Goal: Task Accomplishment & Management: Manage account settings

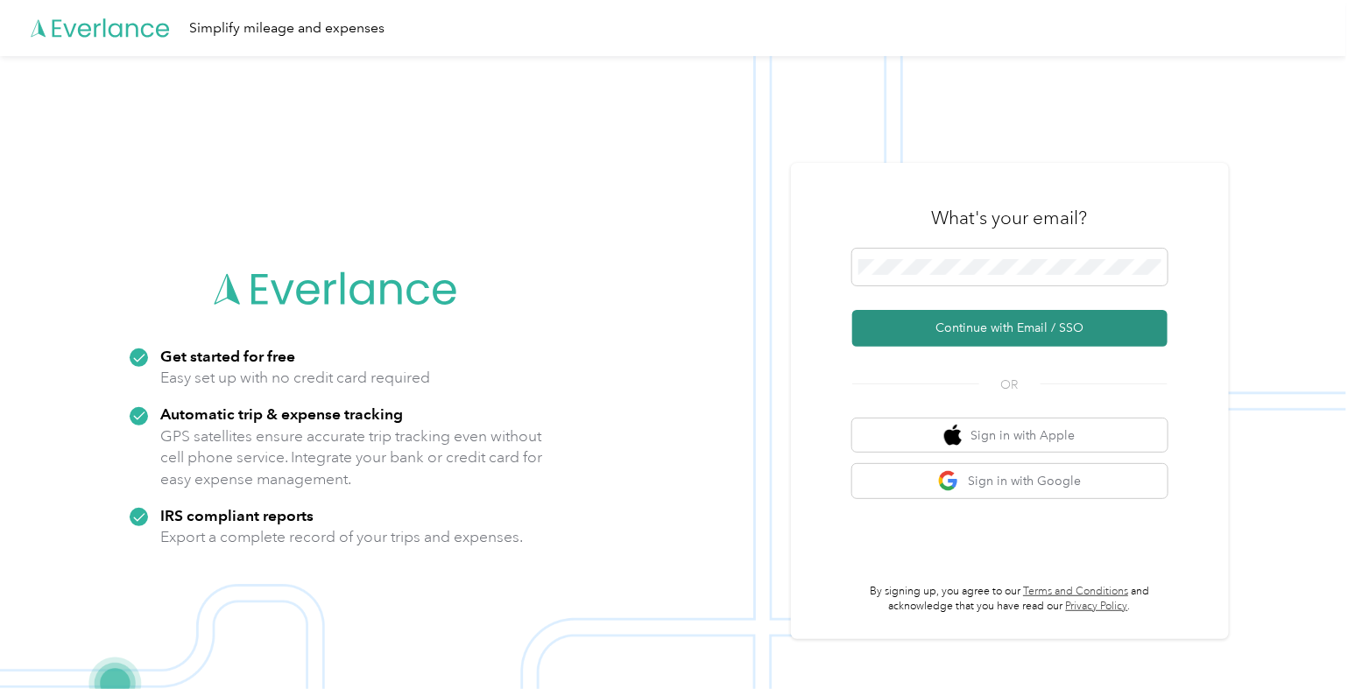
click at [937, 321] on button "Continue with Email / SSO" at bounding box center [1009, 328] width 315 height 37
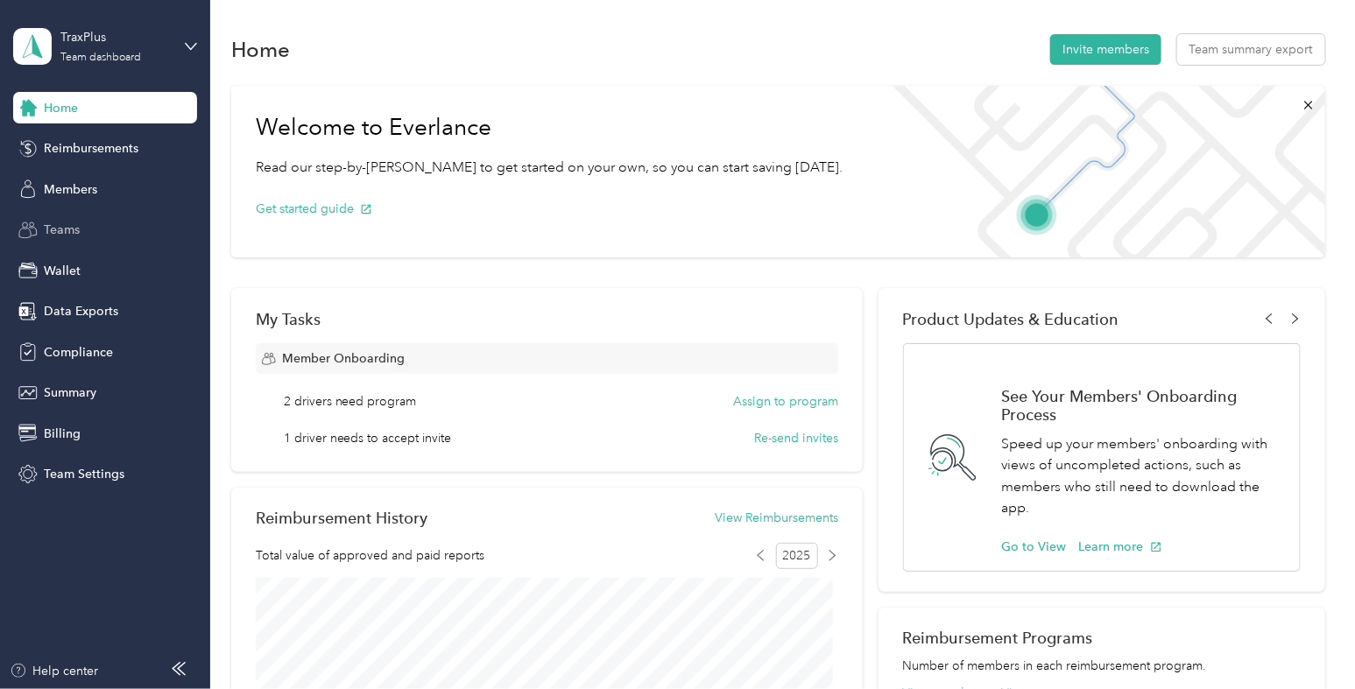
click at [82, 229] on div "Teams" at bounding box center [105, 231] width 184 height 32
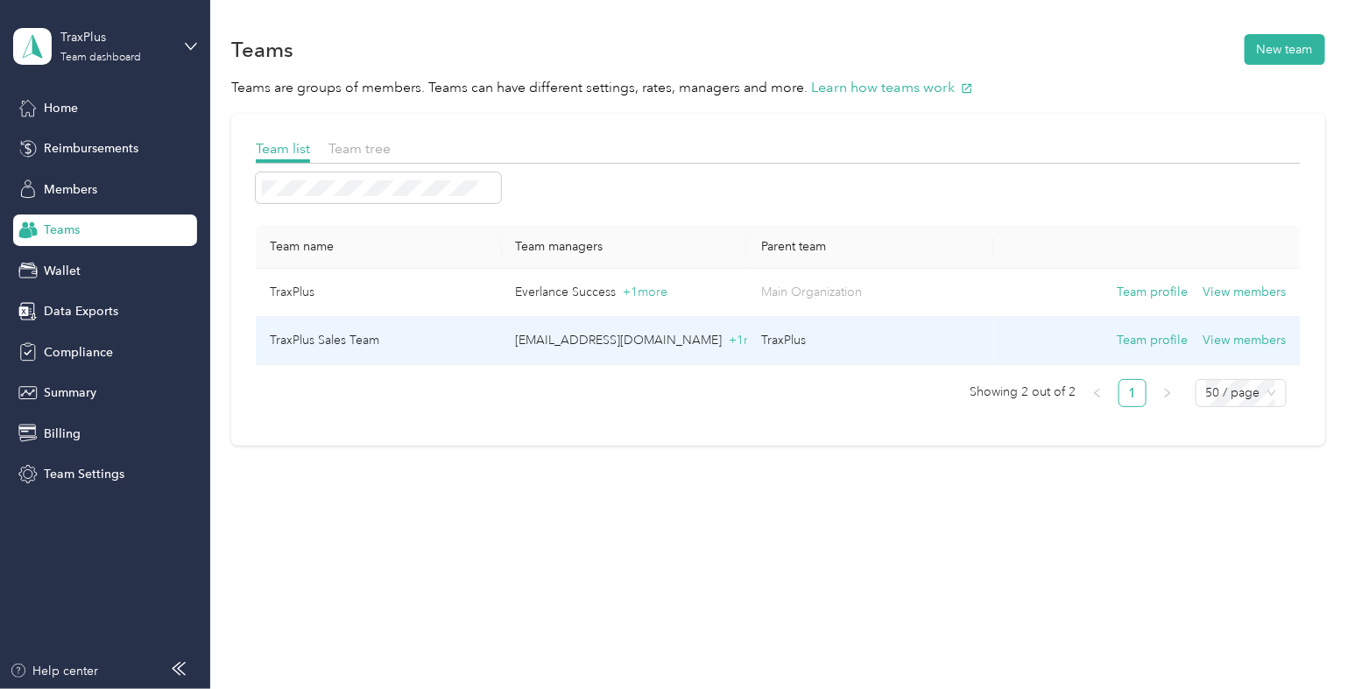
click at [468, 333] on td "TraxPlus Sales Team" at bounding box center [379, 341] width 246 height 48
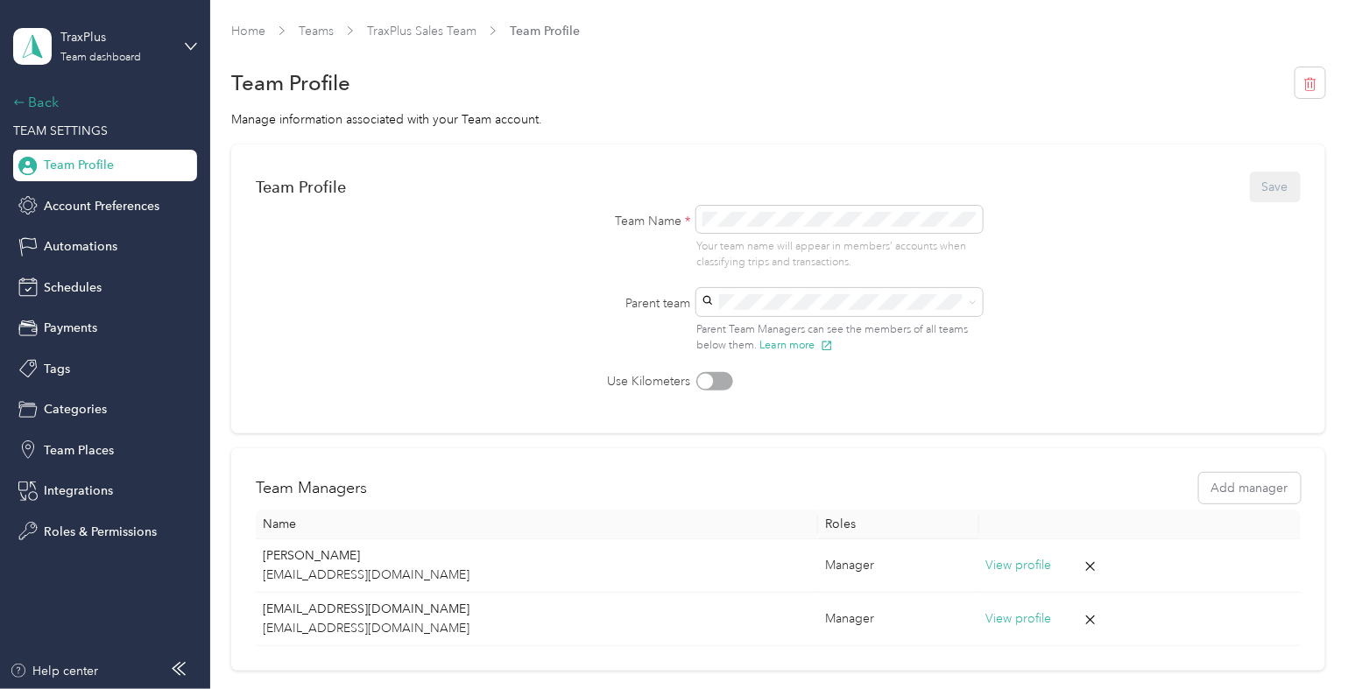
click at [25, 93] on div "Back" at bounding box center [100, 102] width 175 height 21
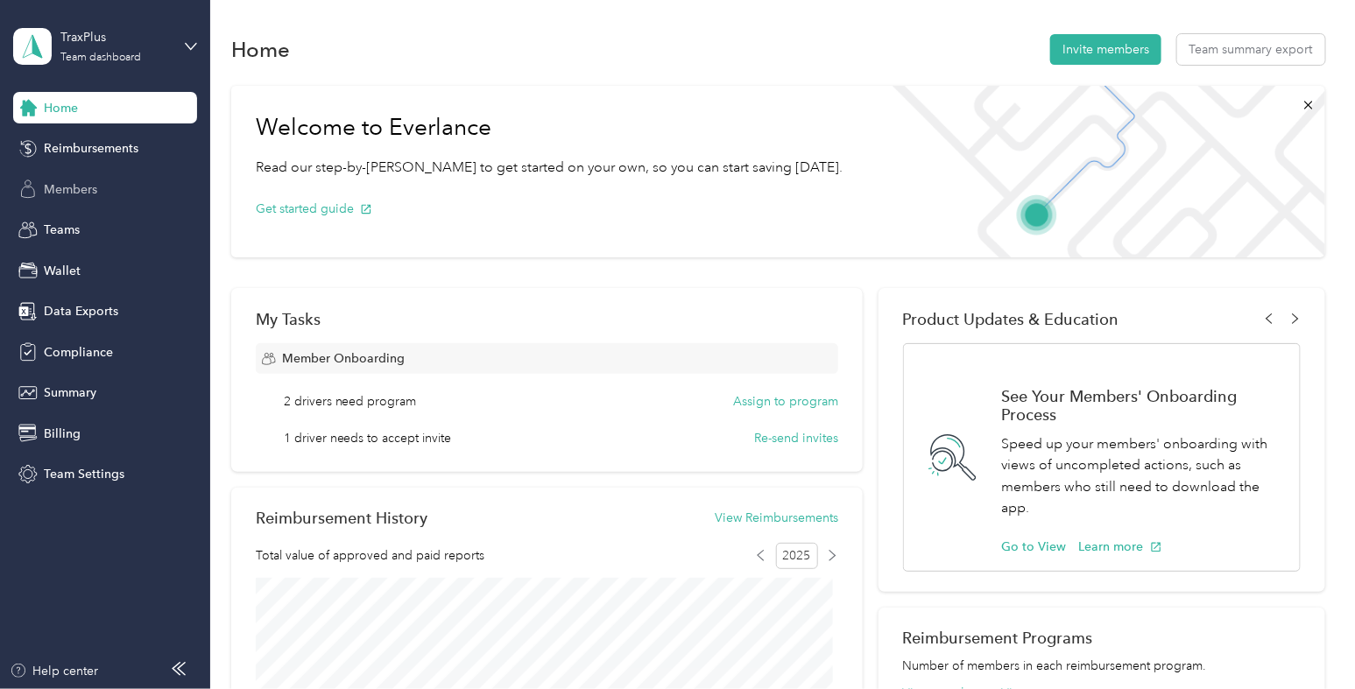
click at [103, 197] on div "Members" at bounding box center [105, 189] width 184 height 32
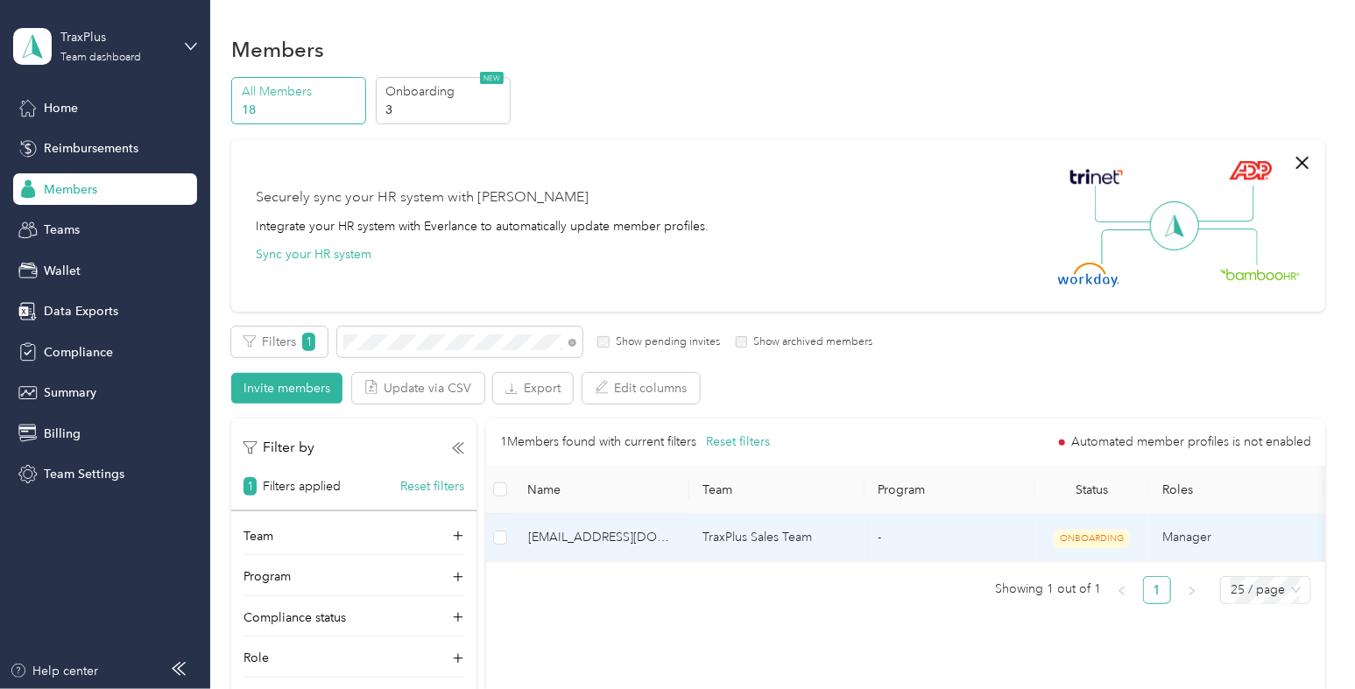
click at [622, 534] on span "[EMAIL_ADDRESS][DOMAIN_NAME]" at bounding box center [601, 537] width 147 height 19
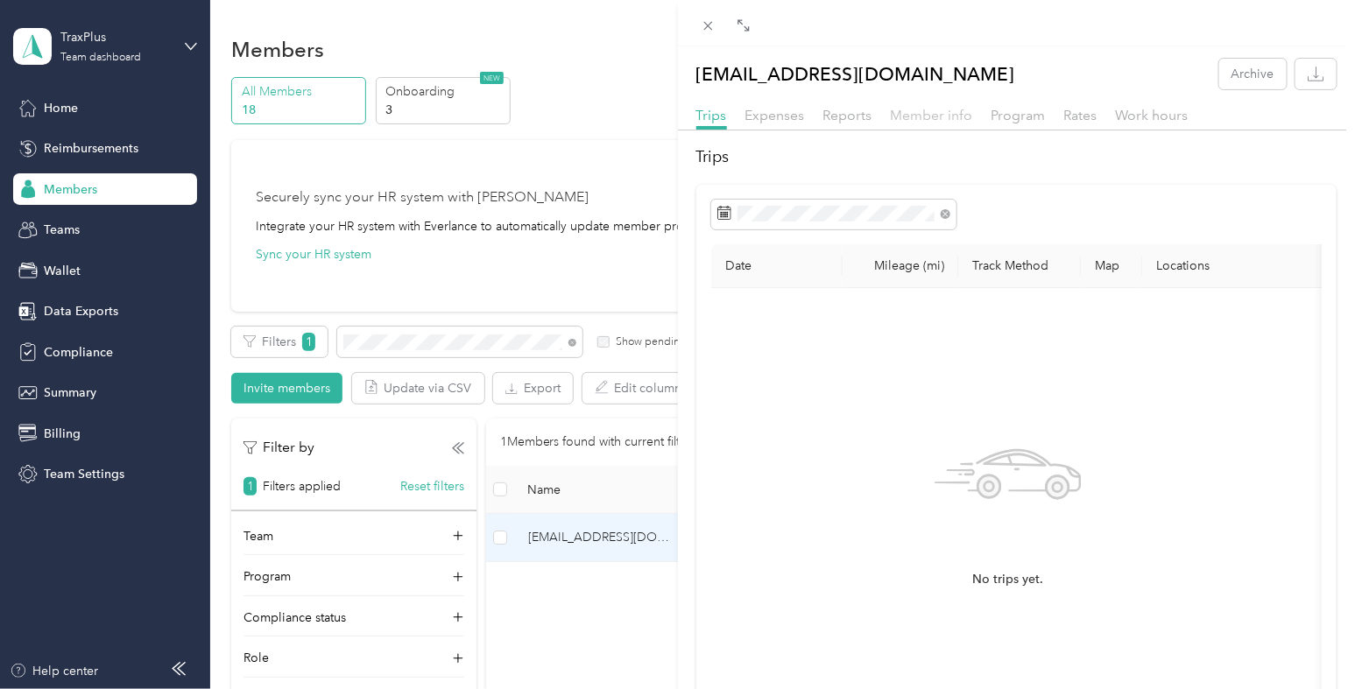
click at [918, 117] on span "Member info" at bounding box center [932, 115] width 82 height 17
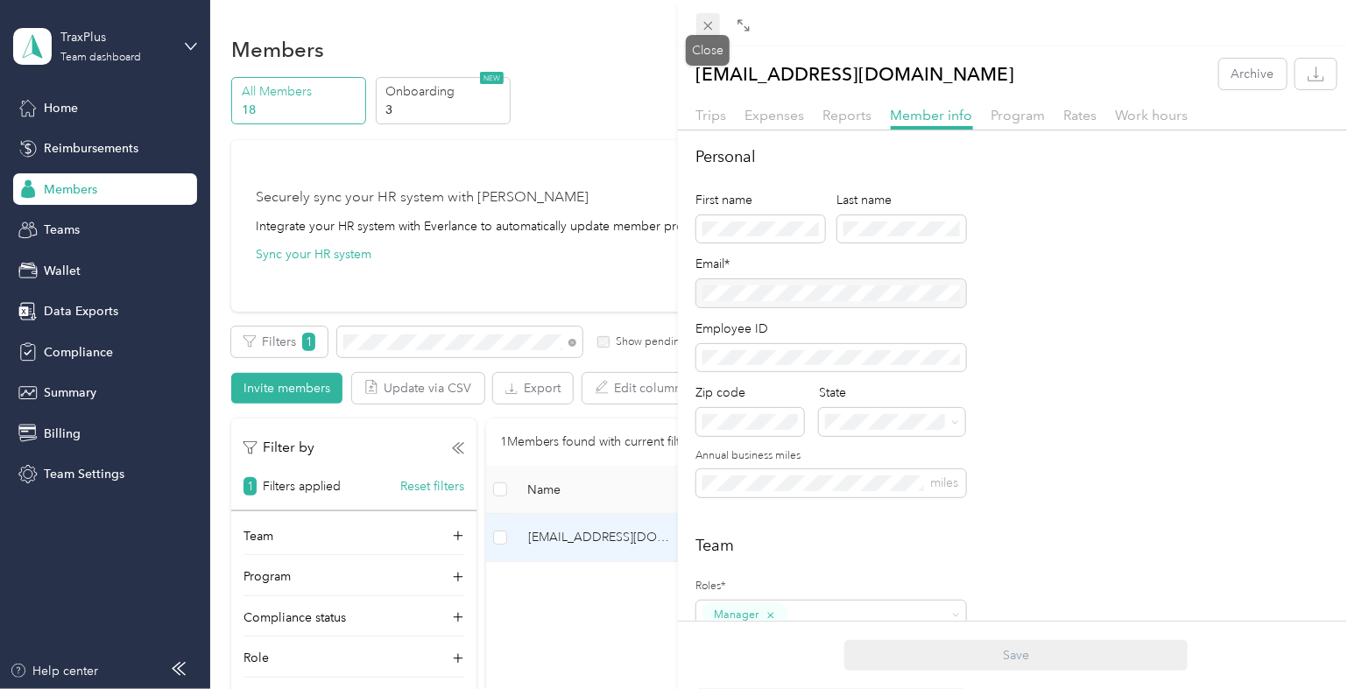
click at [706, 28] on icon at bounding box center [707, 25] width 15 height 15
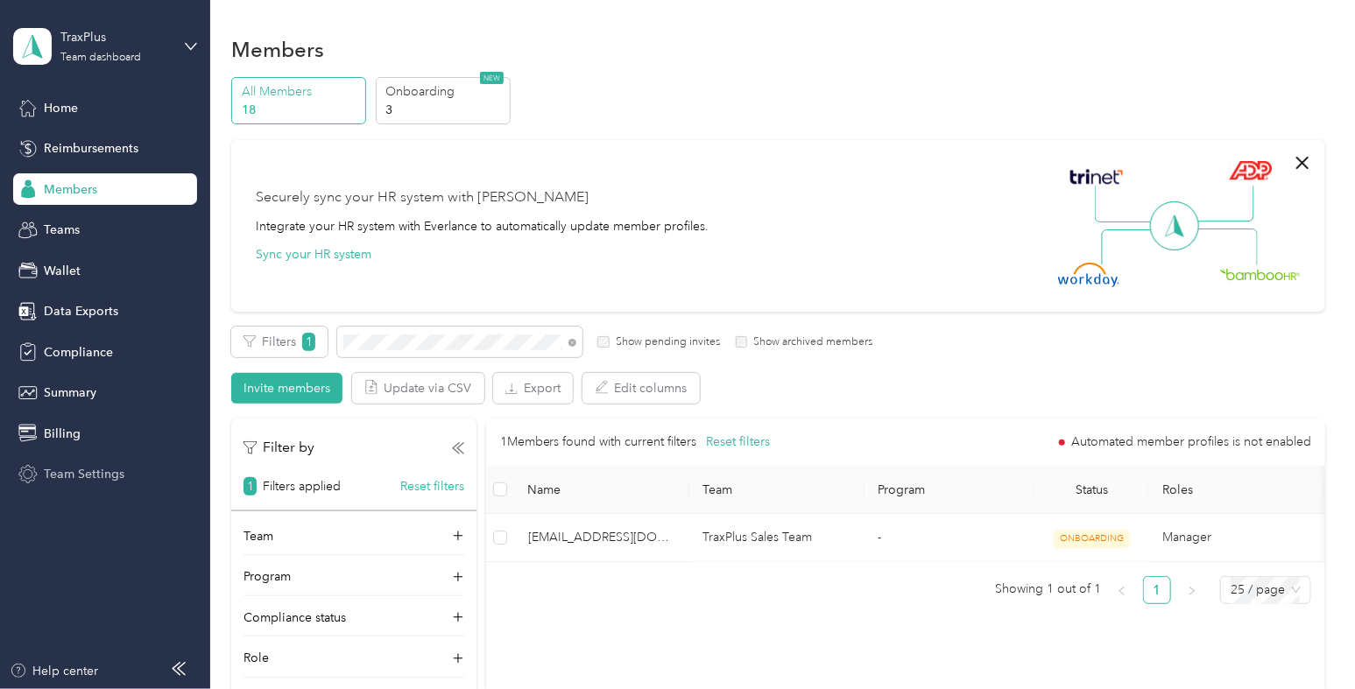
click at [112, 459] on div "Team Settings" at bounding box center [105, 475] width 184 height 32
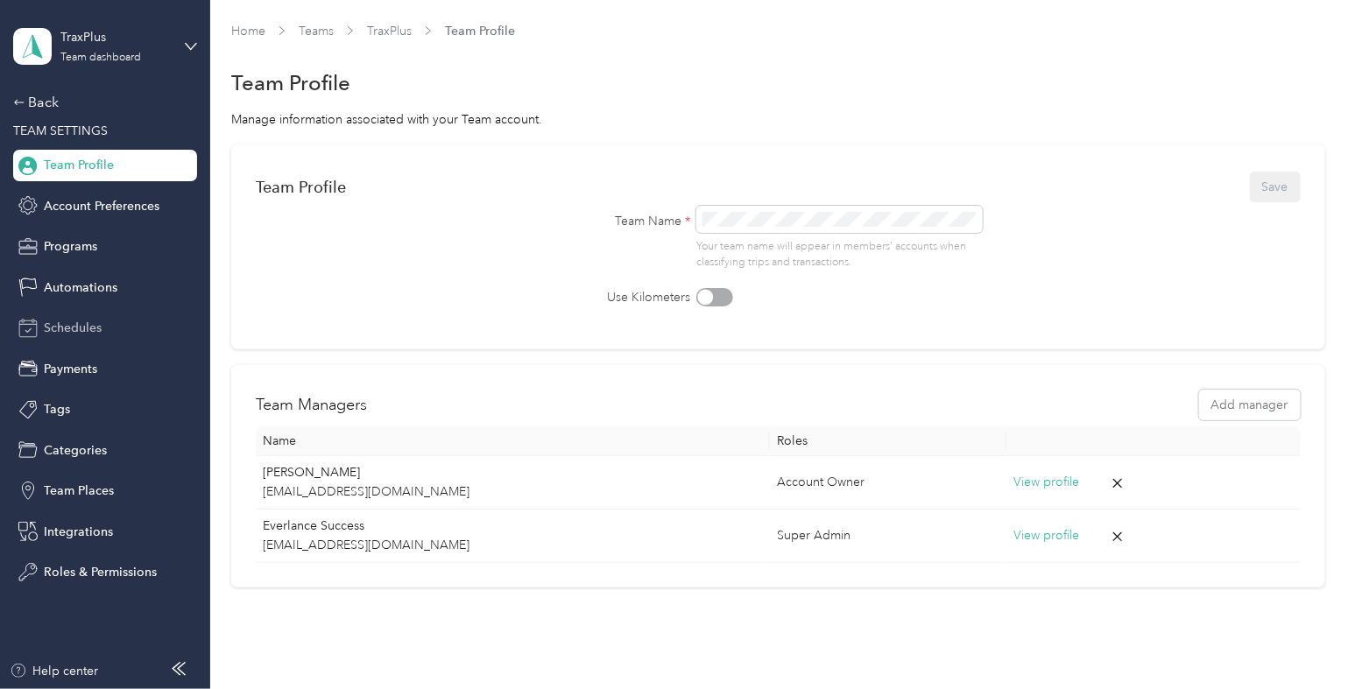
click at [103, 327] on div "Schedules" at bounding box center [105, 329] width 184 height 32
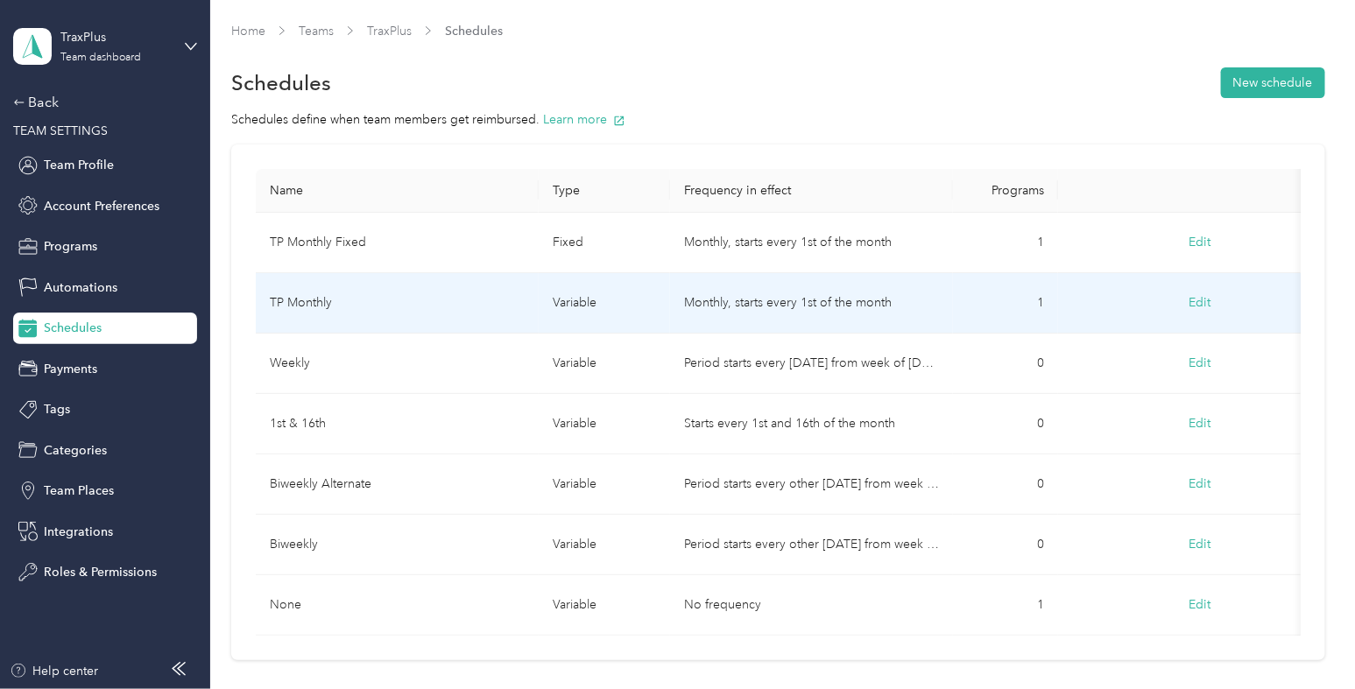
click at [498, 293] on td "TP Monthly" at bounding box center [397, 303] width 283 height 60
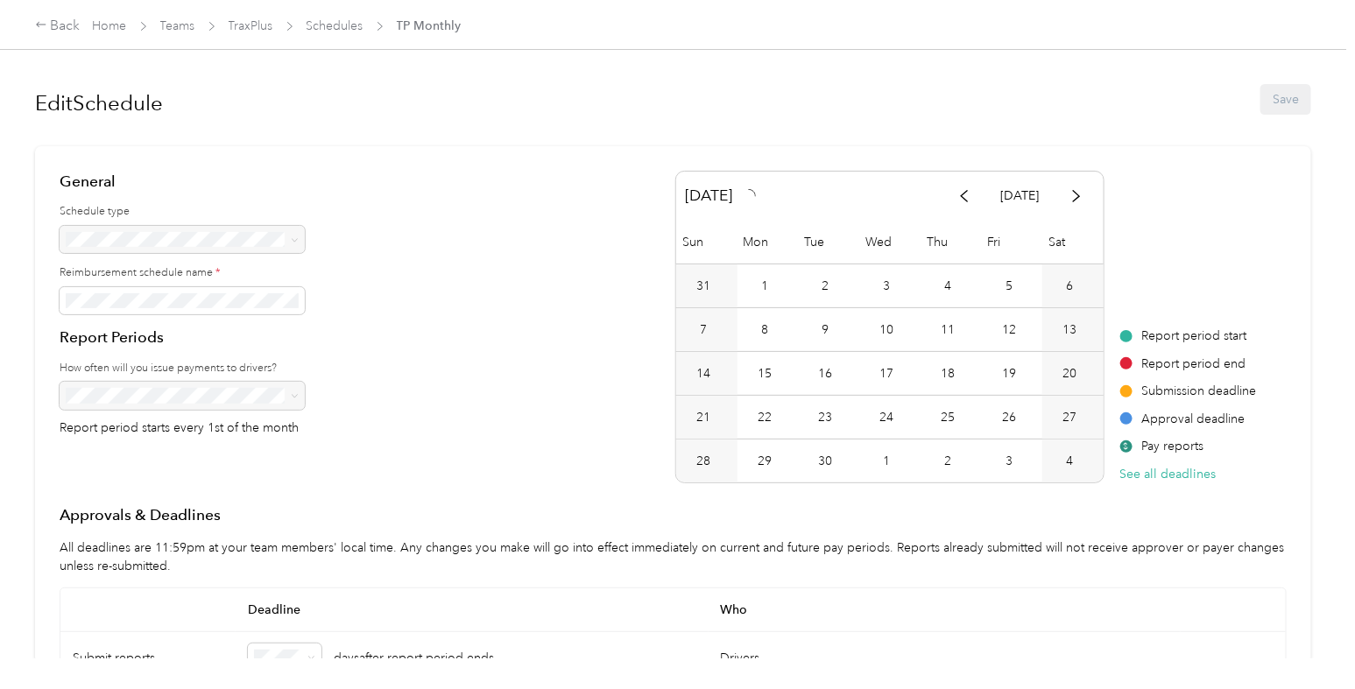
scroll to position [404, 0]
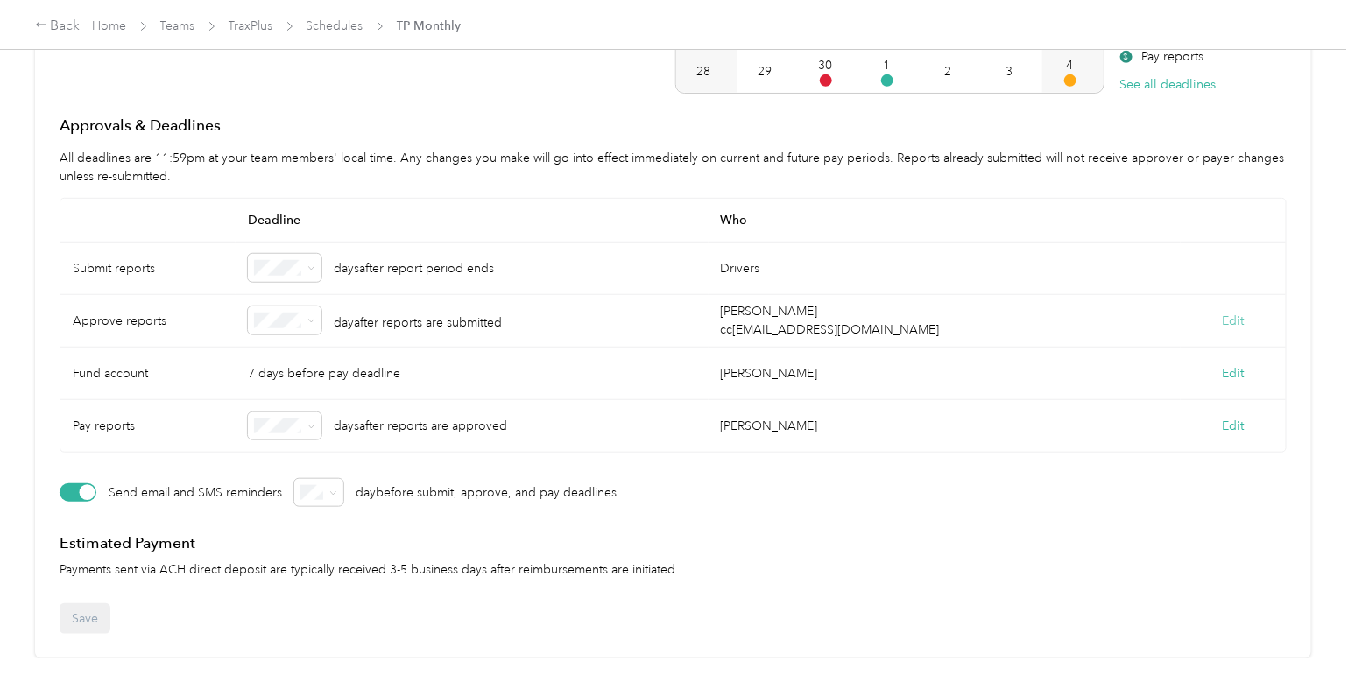
click at [1228, 312] on button "Edit" at bounding box center [1233, 321] width 22 height 18
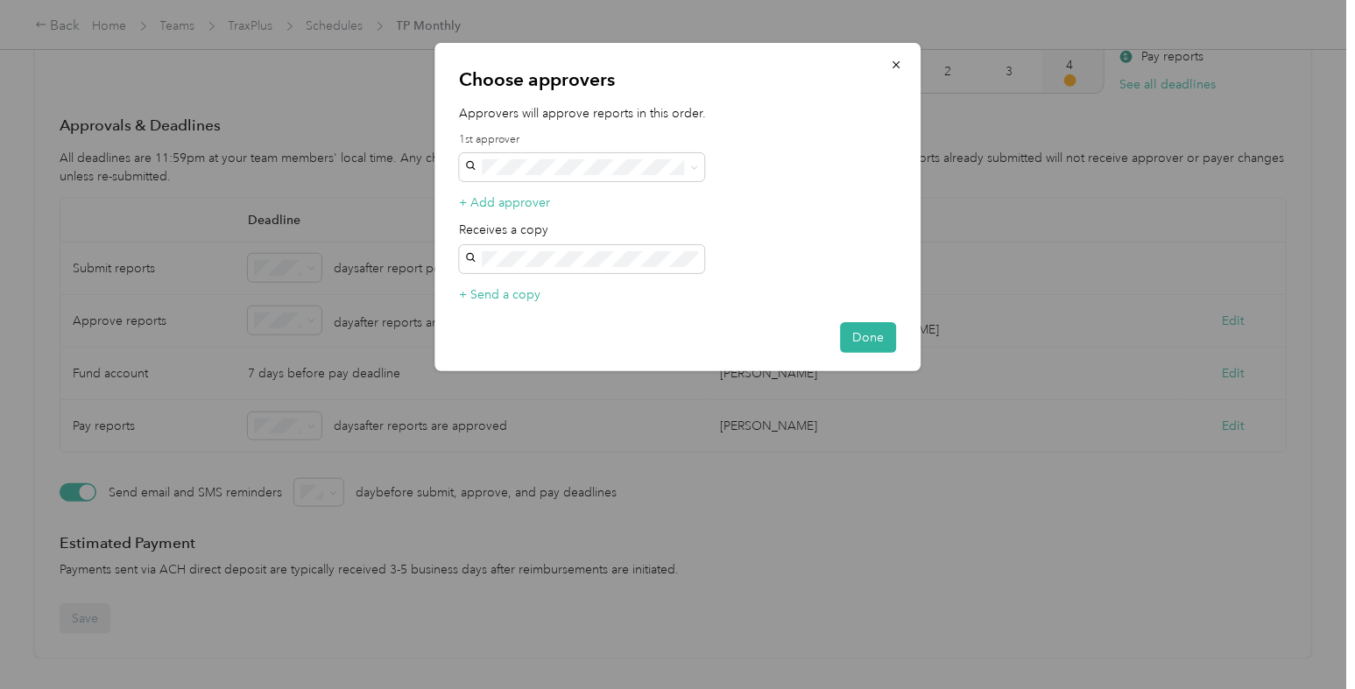
click at [606, 212] on ol "Submitter's manager [PERSON_NAME] [EMAIL_ADDRESS][DOMAIN_NAME] Everlance Succes…" at bounding box center [581, 304] width 245 height 245
click at [554, 199] on div "Submitter's manager" at bounding box center [581, 197] width 221 height 18
click at [857, 334] on button "Done" at bounding box center [868, 337] width 56 height 31
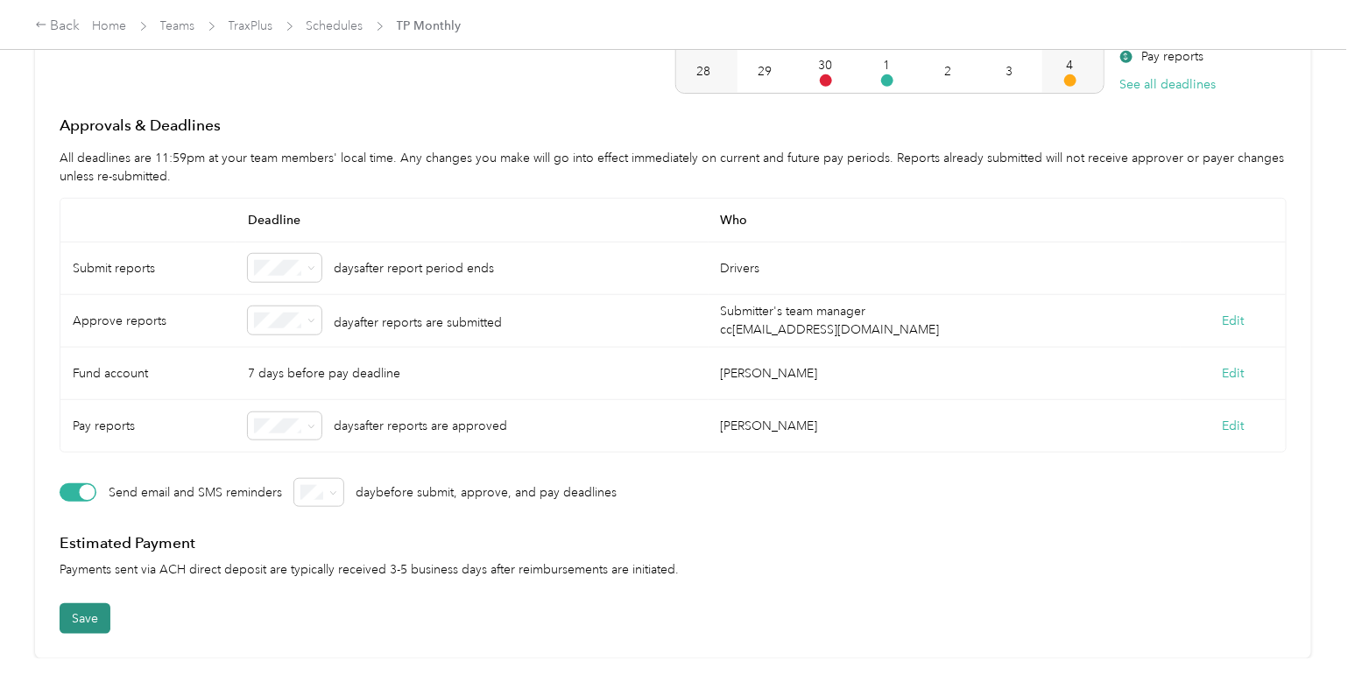
click at [72, 605] on button "Save" at bounding box center [85, 618] width 51 height 31
click at [98, 25] on link "Home" at bounding box center [110, 25] width 34 height 15
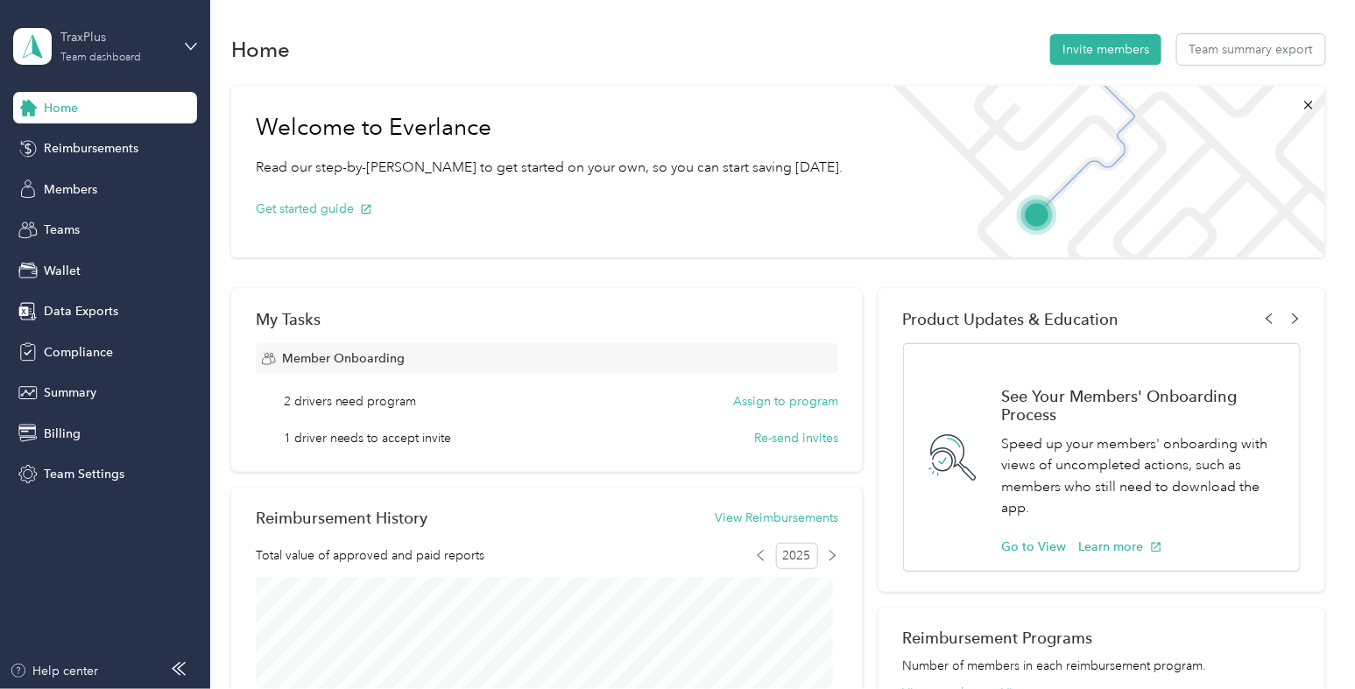
click at [109, 44] on div "TraxPlus" at bounding box center [114, 37] width 109 height 18
click at [97, 233] on div "You’re signed in as [EMAIL_ADDRESS][DOMAIN_NAME] Team dashboard Personal dashbo…" at bounding box center [197, 156] width 369 height 179
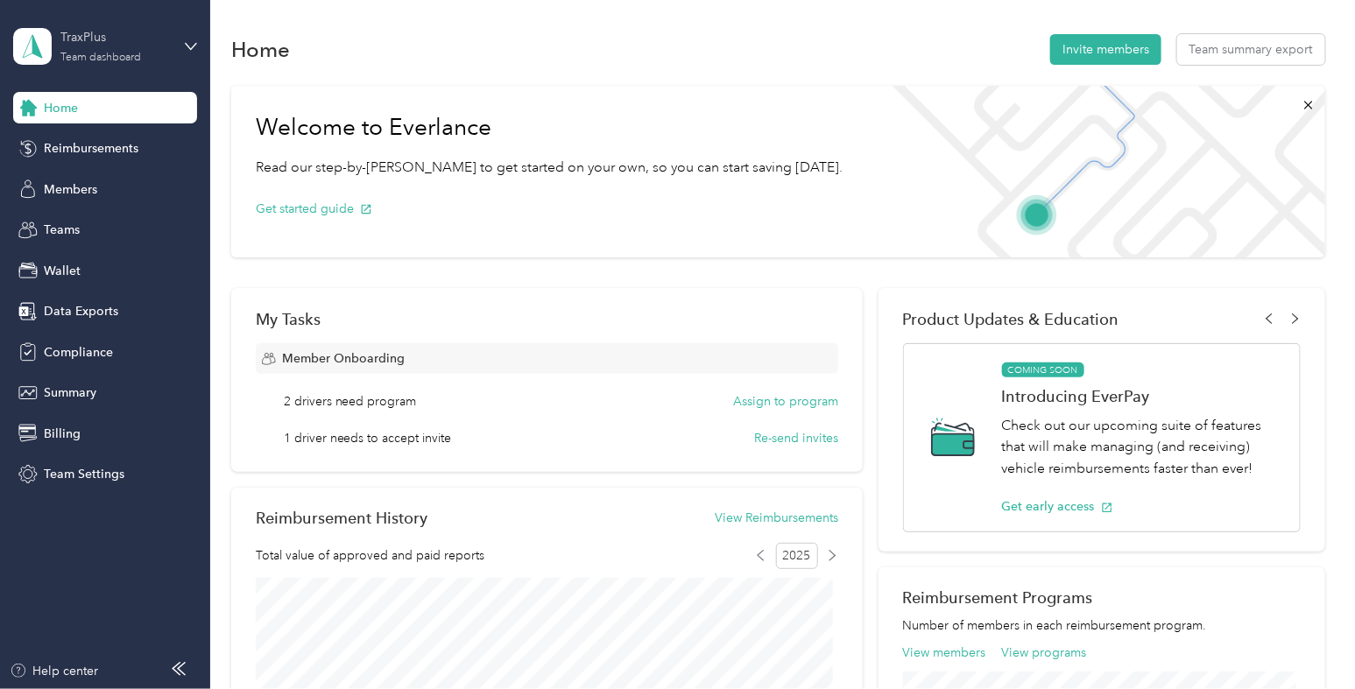
click at [92, 39] on div "TraxPlus" at bounding box center [114, 37] width 109 height 18
click at [102, 221] on div "Log out" at bounding box center [197, 223] width 344 height 31
